Goal: Task Accomplishment & Management: Complete application form

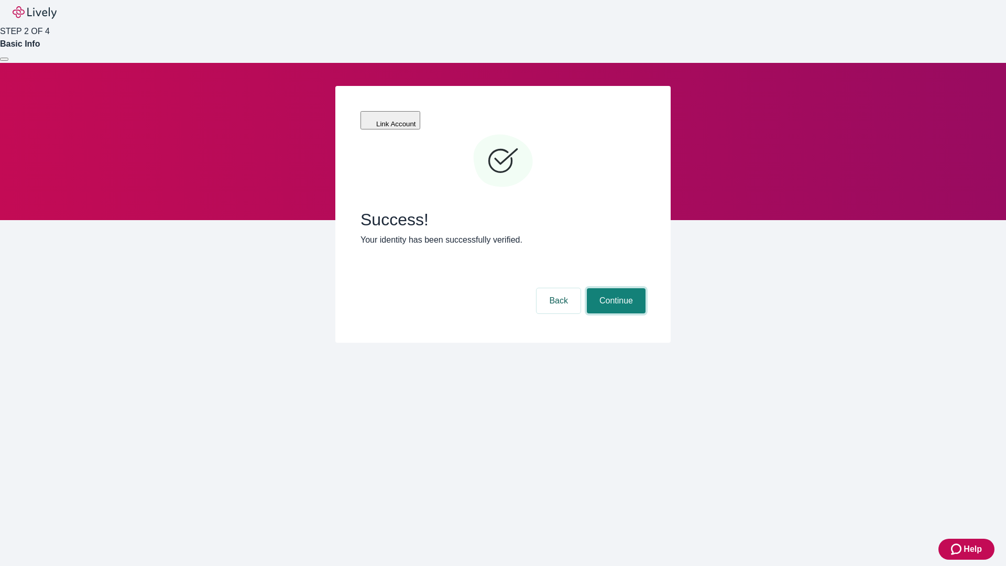
click at [615, 288] on button "Continue" at bounding box center [616, 300] width 59 height 25
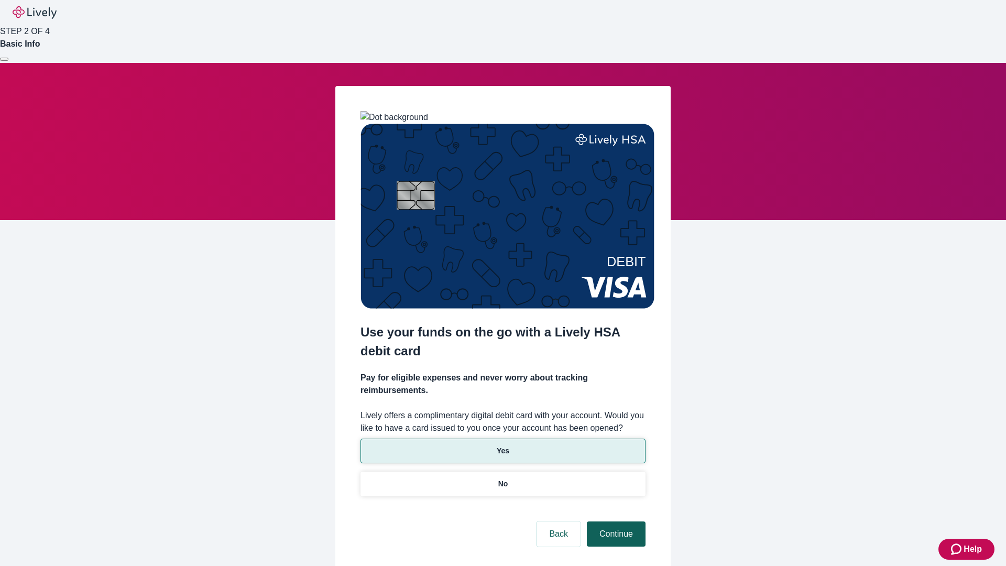
click at [503, 478] on p "No" at bounding box center [503, 483] width 10 height 11
click at [615, 521] on button "Continue" at bounding box center [616, 533] width 59 height 25
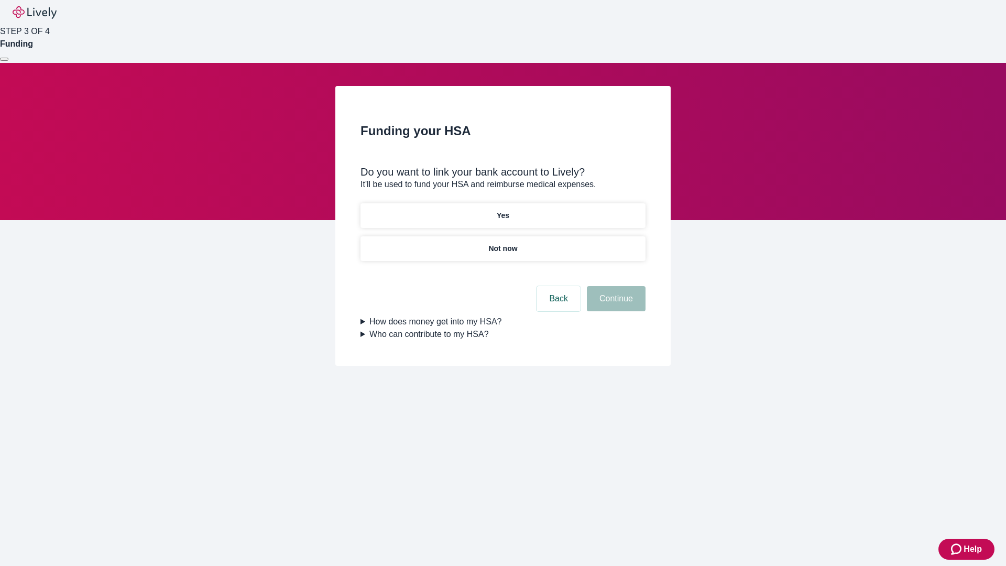
click at [503, 210] on p "Yes" at bounding box center [503, 215] width 13 height 11
click at [615, 286] on button "Continue" at bounding box center [616, 298] width 59 height 25
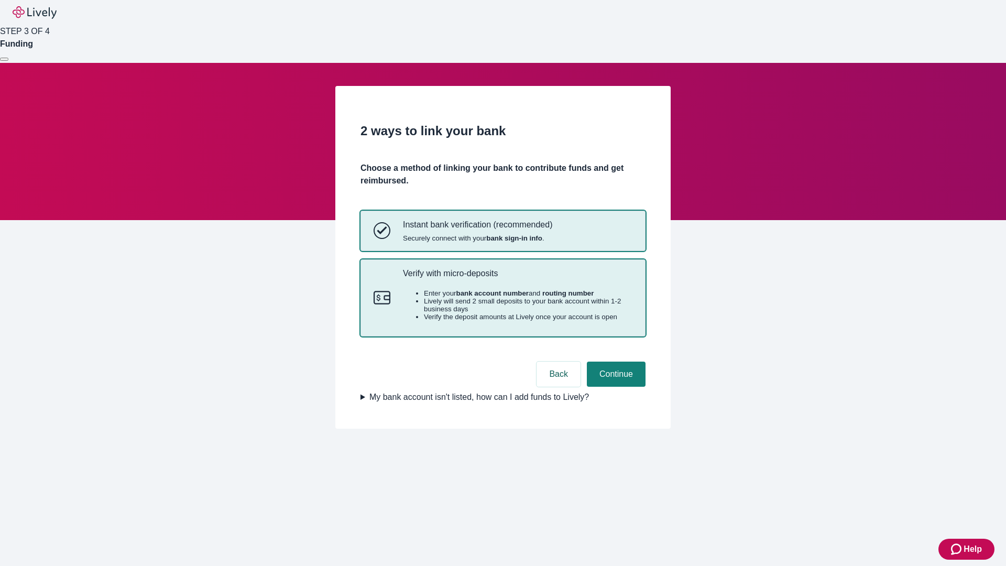
click at [517, 278] on p "Verify with micro-deposits" at bounding box center [518, 273] width 230 height 10
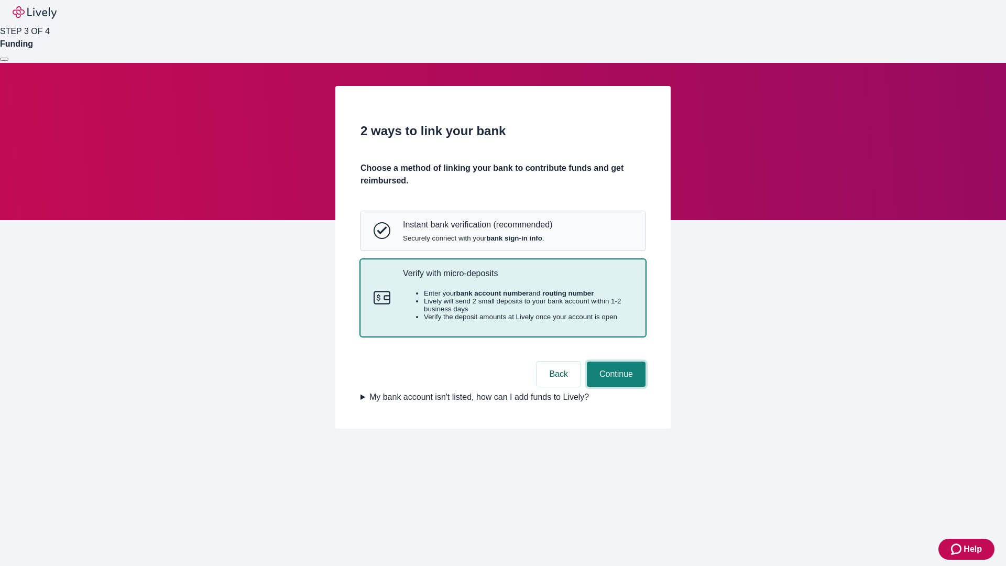
click at [615, 387] on button "Continue" at bounding box center [616, 374] width 59 height 25
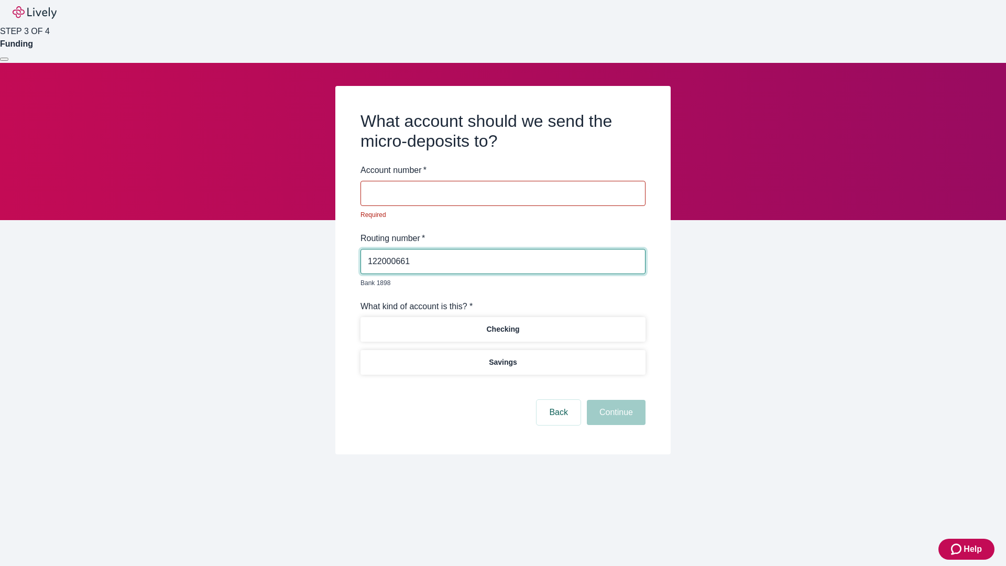
type input "122000661"
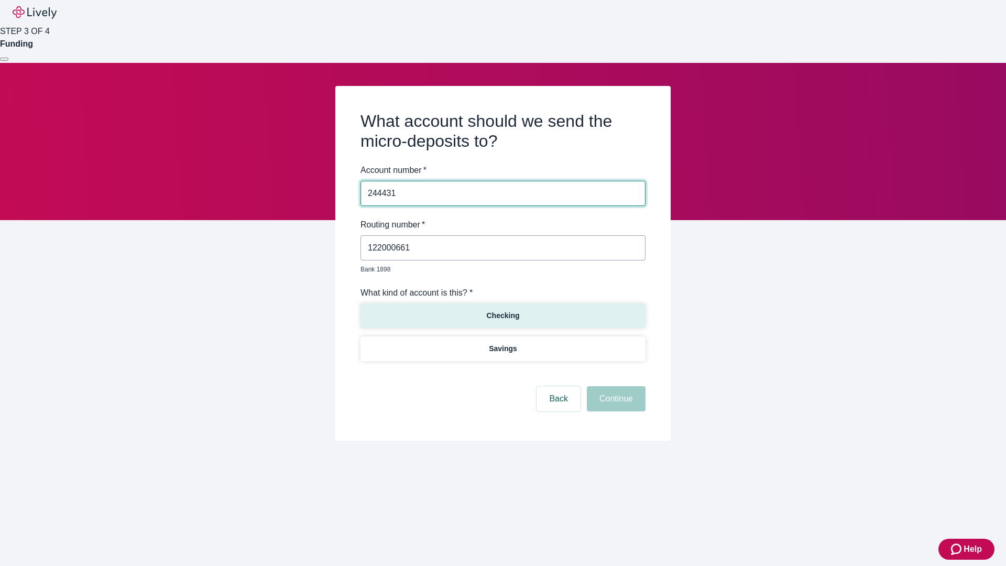
type input "244431"
click at [503, 310] on p "Checking" at bounding box center [502, 315] width 33 height 11
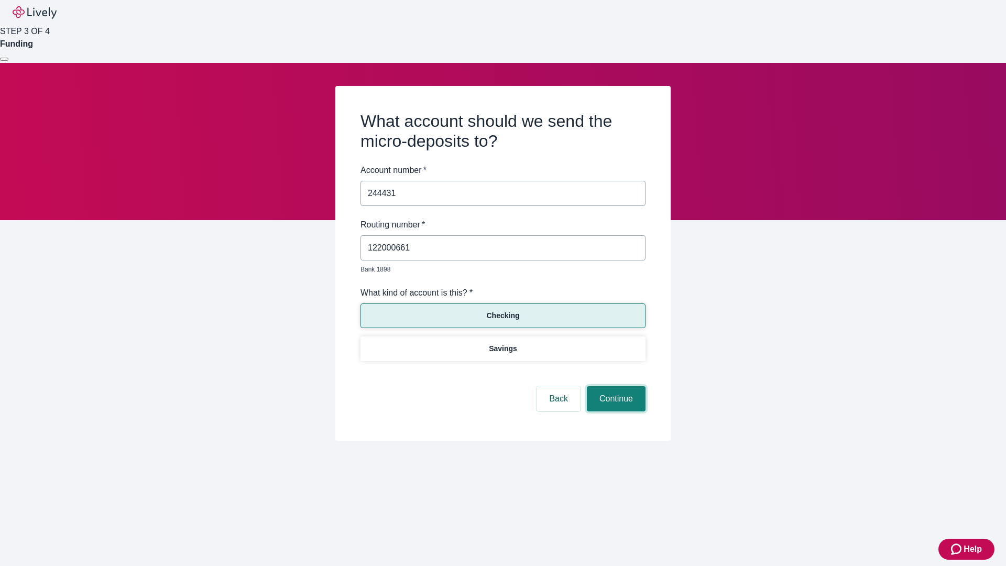
click at [615, 387] on button "Continue" at bounding box center [616, 398] width 59 height 25
